Goal: Use online tool/utility: Utilize a website feature to perform a specific function

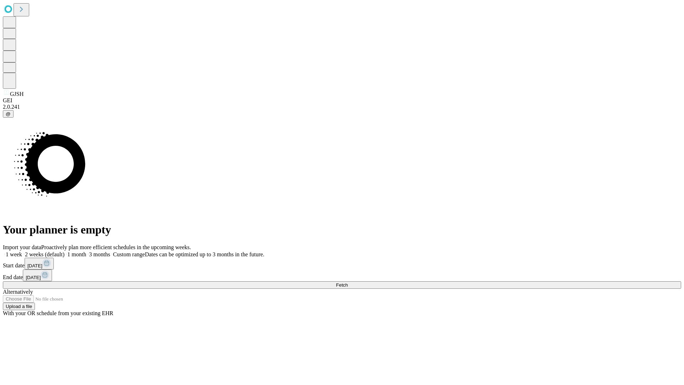
click at [348, 282] on span "Fetch" at bounding box center [342, 284] width 12 height 5
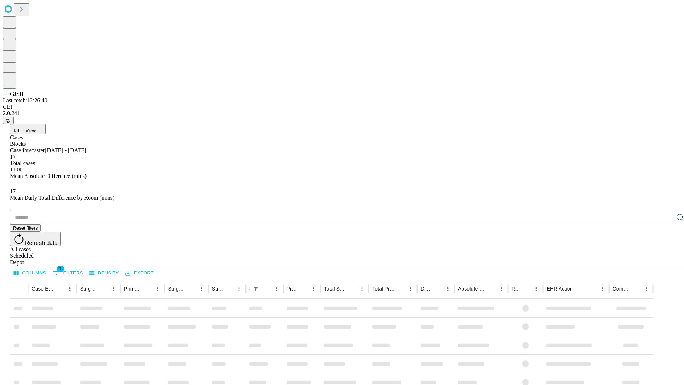
click at [36, 128] on span "Table View" at bounding box center [24, 130] width 23 height 5
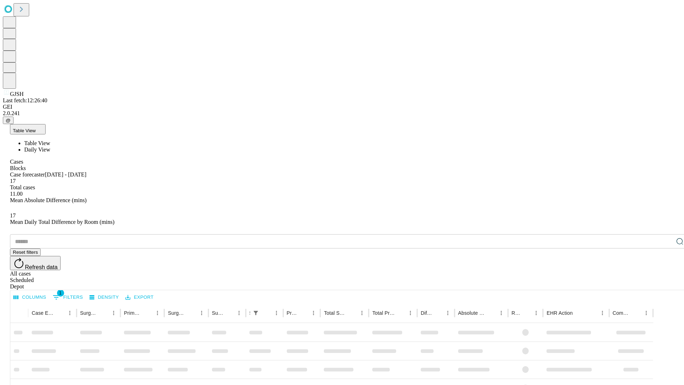
click at [50, 146] on span "Daily View" at bounding box center [37, 149] width 26 height 6
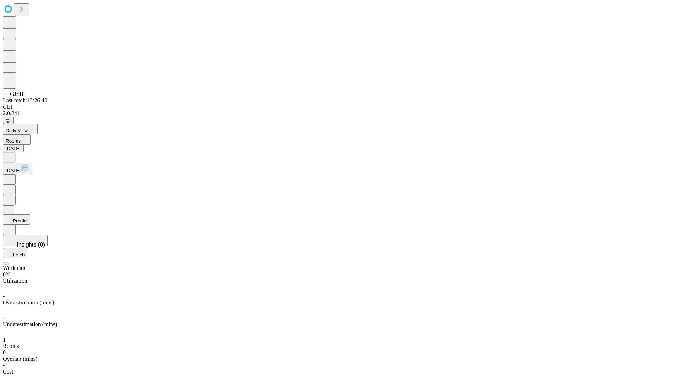
click at [30, 214] on button "Predict" at bounding box center [16, 219] width 27 height 10
